Goal: Information Seeking & Learning: Check status

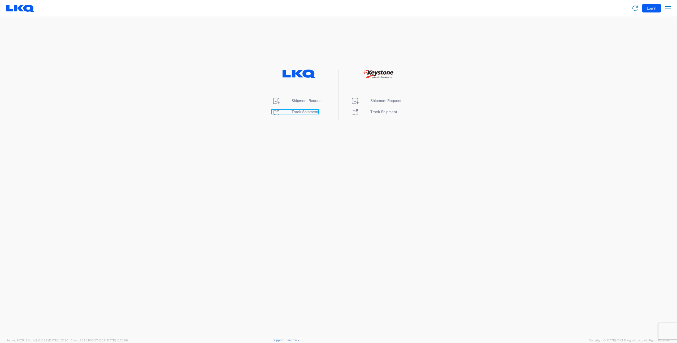
click at [299, 111] on span "Track Shipment" at bounding box center [305, 112] width 27 height 4
drag, startPoint x: 108, startPoint y: 35, endPoint x: 112, endPoint y: 36, distance: 4.2
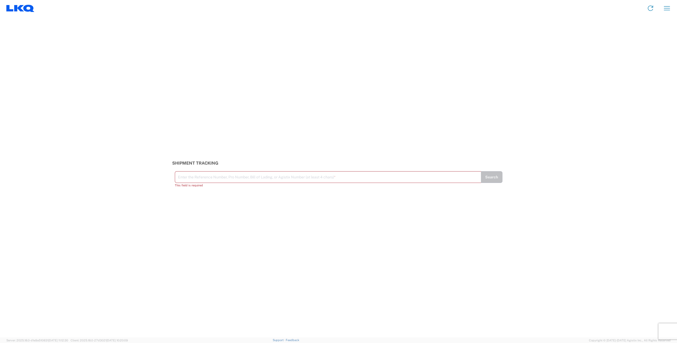
drag, startPoint x: 207, startPoint y: 180, endPoint x: 184, endPoint y: 203, distance: 32.3
click at [184, 203] on div "Shipment Tracking Enter the Reference Number, Pro Number, Bill of Lading, or Ag…" at bounding box center [338, 176] width 677 height 321
paste input "56779884"
type input "56779884"
click at [487, 180] on button "Search" at bounding box center [492, 180] width 22 height 12
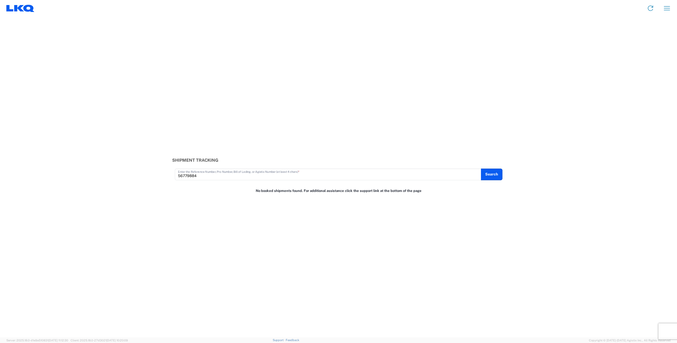
drag, startPoint x: 127, startPoint y: 30, endPoint x: 115, endPoint y: 34, distance: 11.9
